Goal: Check status: Check status

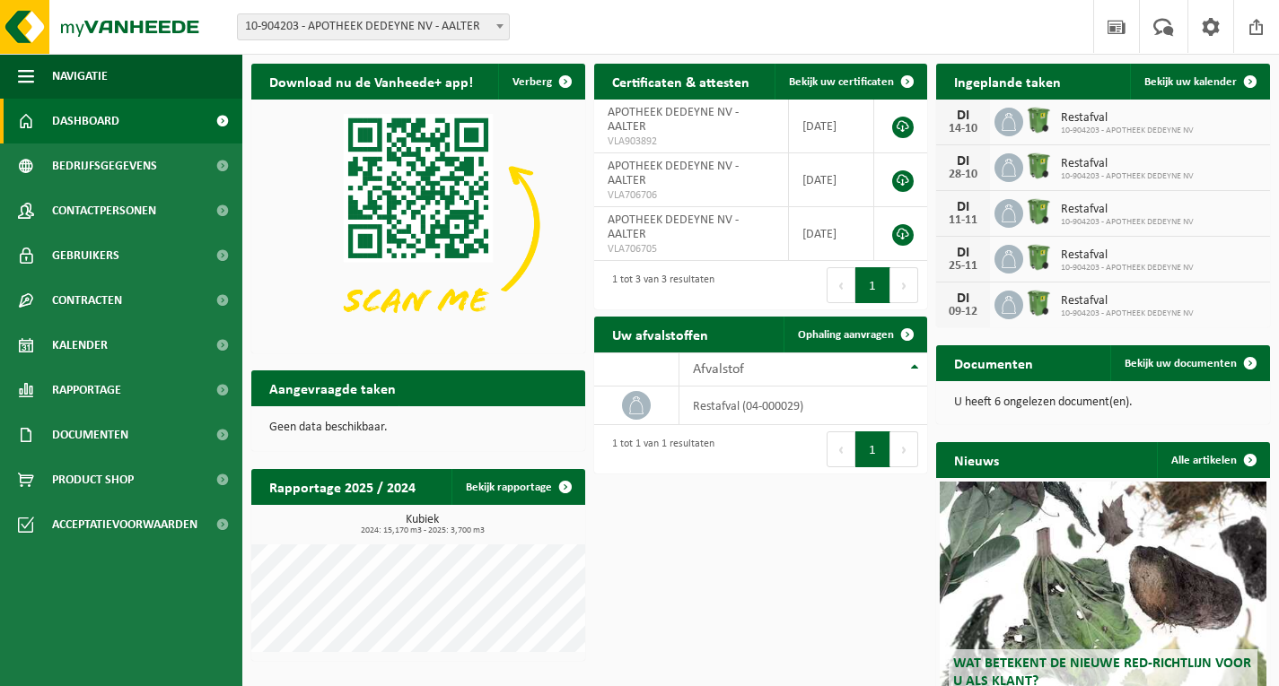
click at [970, 169] on div "28-10" at bounding box center [963, 175] width 36 height 13
click at [1003, 168] on icon at bounding box center [1008, 168] width 14 height 18
click at [1076, 171] on span "10-904203 - APOTHEEK DEDEYNE NV" at bounding box center [1127, 176] width 133 height 11
click at [962, 176] on div "28-10" at bounding box center [963, 175] width 36 height 13
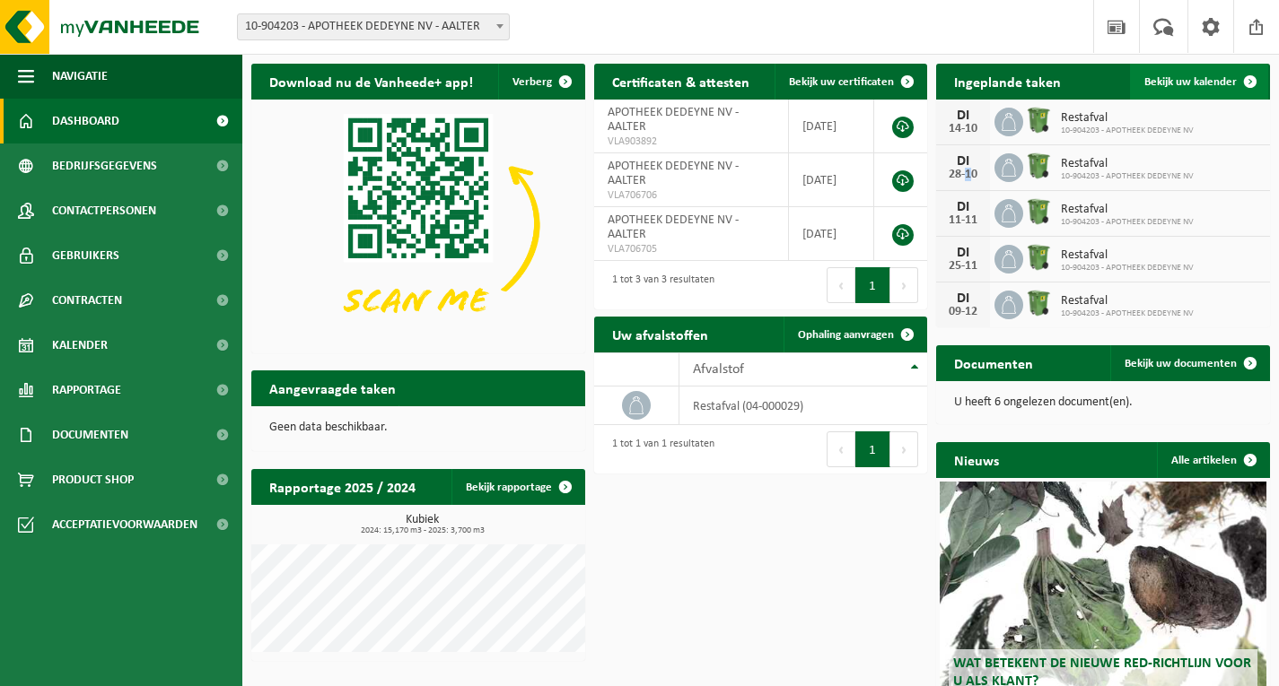
click at [1219, 81] on span "Bekijk uw kalender" at bounding box center [1190, 82] width 92 height 12
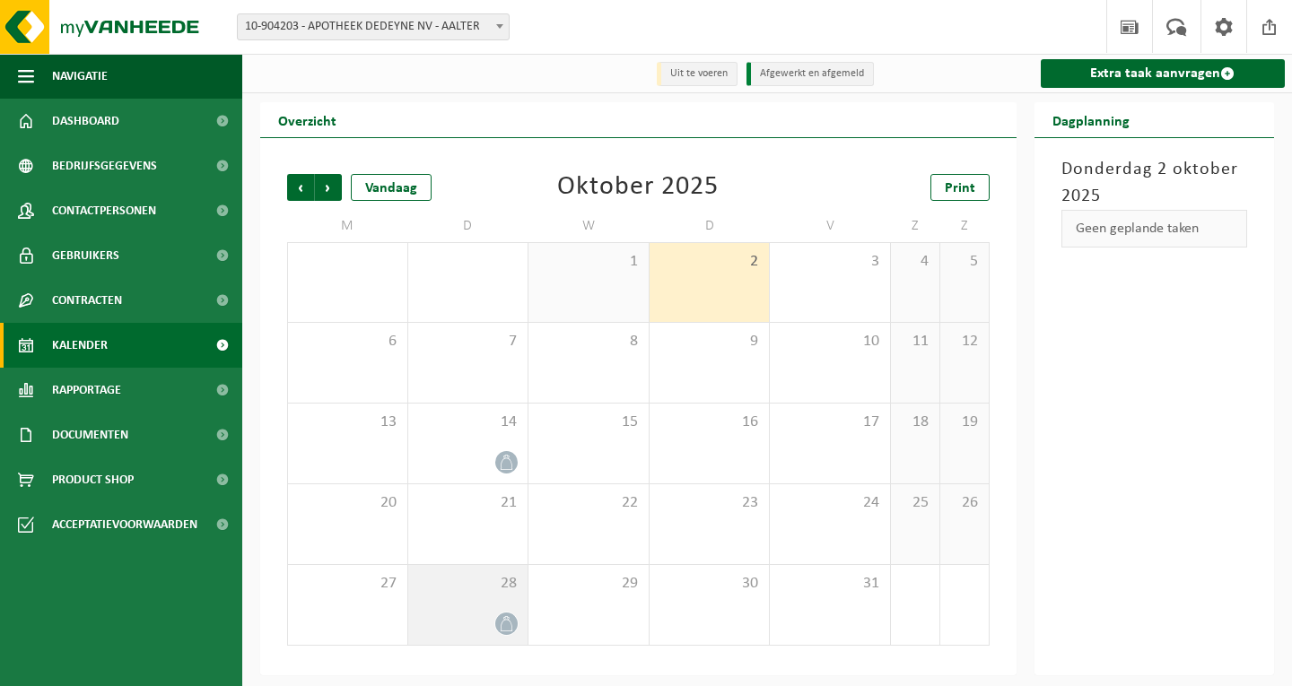
click at [504, 617] on icon at bounding box center [506, 623] width 15 height 15
